Goal: Find specific page/section: Find specific page/section

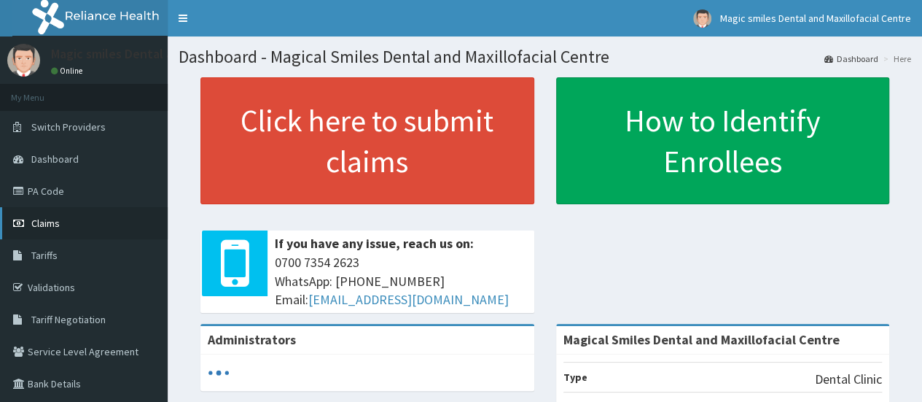
click at [47, 221] on span "Claims" at bounding box center [45, 222] width 28 height 13
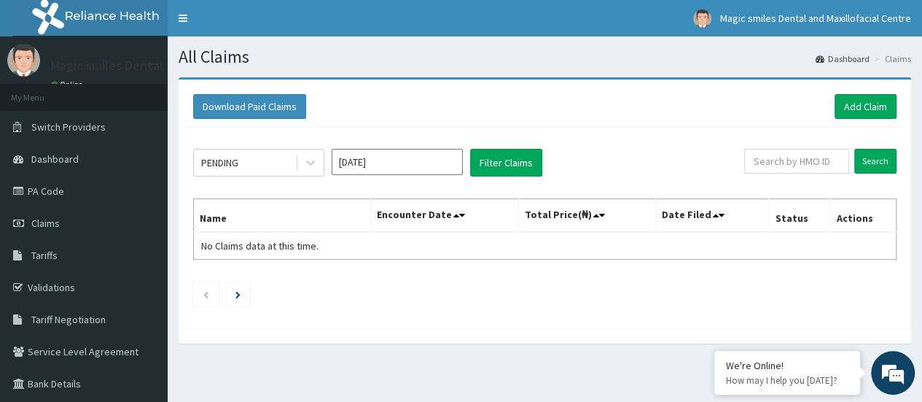
click at [498, 281] on ul at bounding box center [544, 293] width 703 height 25
